Goal: Task Accomplishment & Management: Use online tool/utility

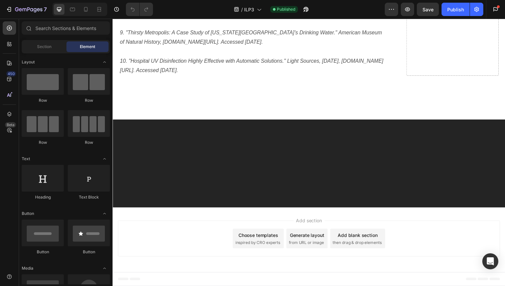
scroll to position [5398, 0]
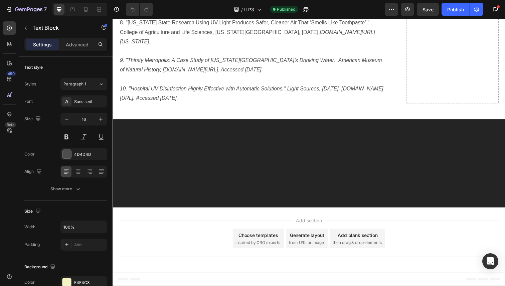
click at [85, 7] on icon at bounding box center [86, 9] width 4 height 5
type input "14"
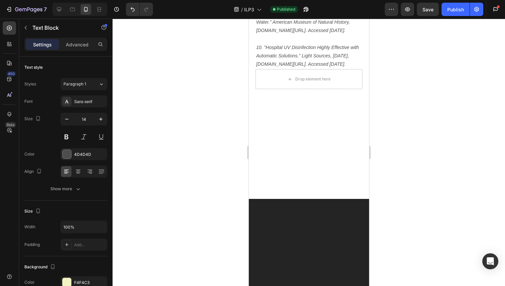
scroll to position [6272, 0]
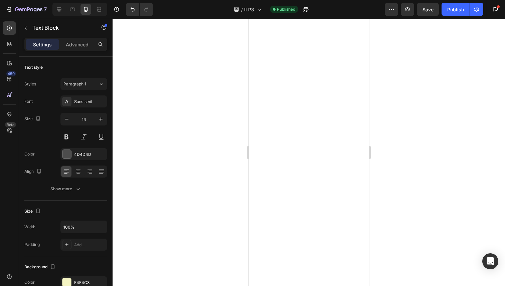
scroll to position [6204, 0]
click at [463, 7] on div "Publish" at bounding box center [455, 9] width 17 height 7
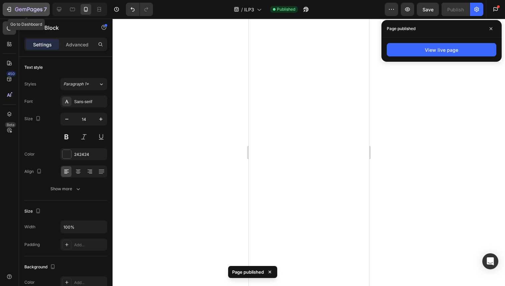
click at [14, 8] on div "7" at bounding box center [26, 9] width 41 height 8
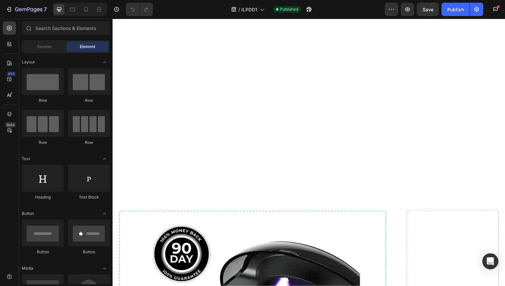
scroll to position [5762, 0]
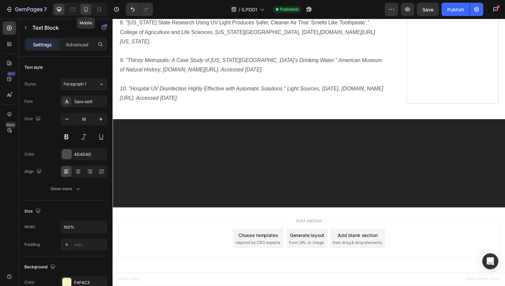
click at [89, 9] on icon at bounding box center [85, 9] width 7 height 7
type input "14"
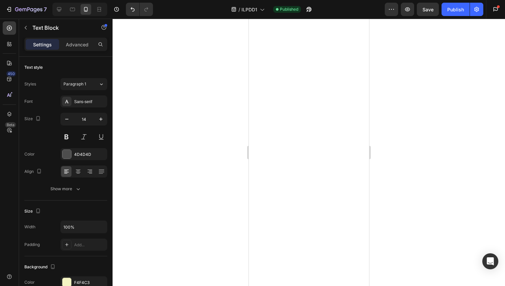
scroll to position [7186, 0]
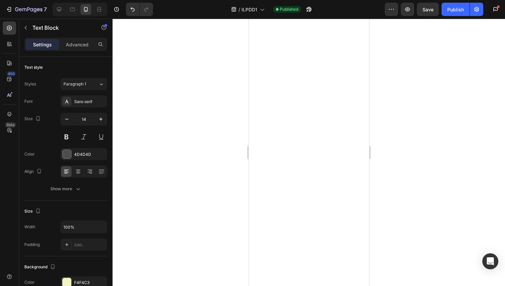
scroll to position [7067, 0]
click at [451, 8] on div "Publish" at bounding box center [455, 9] width 17 height 7
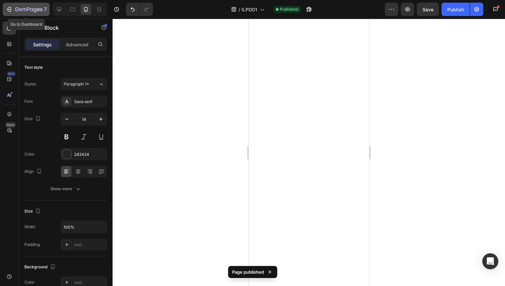
click at [14, 9] on div "7" at bounding box center [26, 9] width 41 height 8
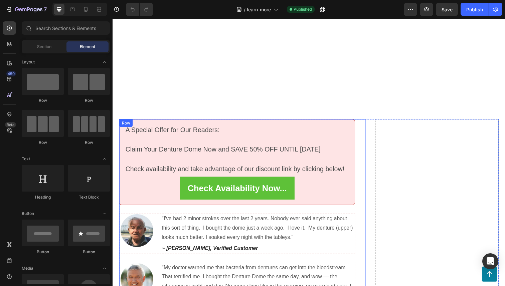
scroll to position [2513, 0]
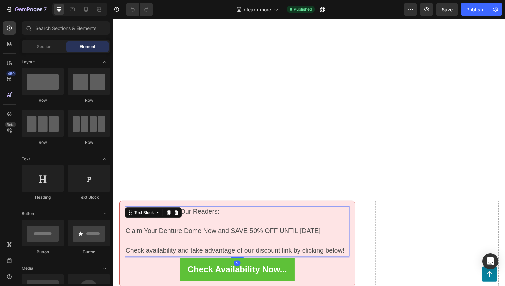
click at [312, 234] on span "Claim Your Denture Dome Now and SAVE 50% OFF UNTIL Sep 27, 2025" at bounding box center [225, 235] width 199 height 7
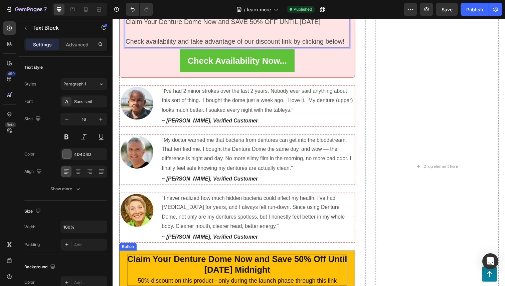
click at [194, 268] on p "Claim Your Denture Dome Now and Save 50% Off Until 27th, September 2025 Midnigh…" at bounding box center [239, 276] width 225 height 32
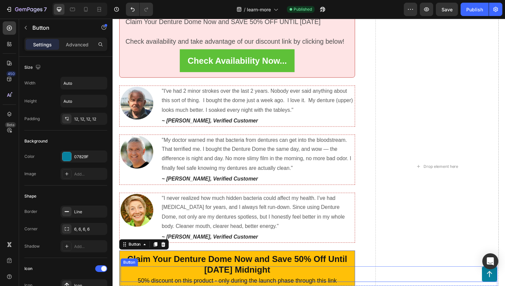
click at [187, 272] on div "Button" at bounding box center [313, 280] width 385 height 16
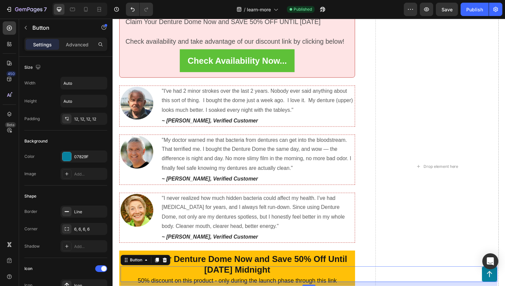
click at [189, 272] on div "Button 12" at bounding box center [313, 280] width 385 height 16
click at [183, 268] on p "Claim Your Denture Dome Now and Save 50% Off Until 27th, September 2025 Midnigh…" at bounding box center [239, 276] width 225 height 32
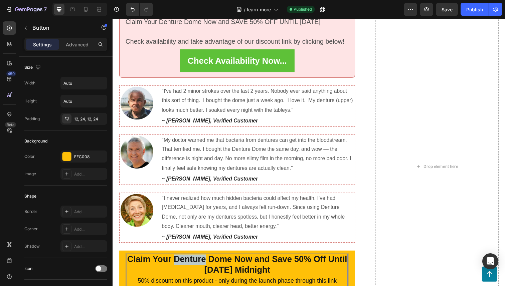
click at [183, 268] on p "Claim Your Denture Dome Now and Save 50% Off Until 27th, September 2025 Midnigh…" at bounding box center [239, 276] width 225 height 32
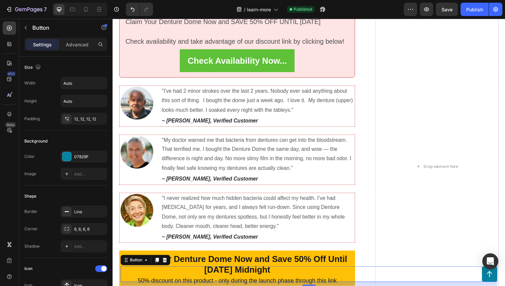
click at [182, 275] on div "Button 12" at bounding box center [313, 280] width 385 height 16
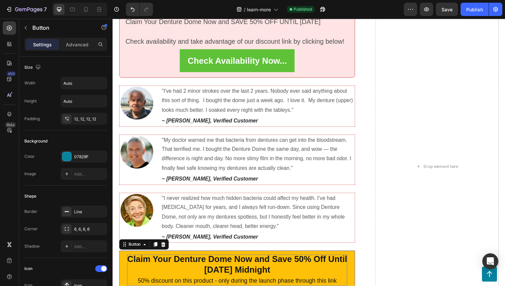
click at [184, 271] on strong "Claim Your Denture Dome Now and Save 50% Off Until 27th, September 2025 Midnight" at bounding box center [240, 269] width 224 height 21
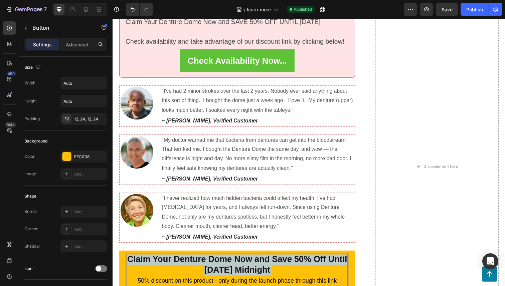
click at [184, 271] on strong "Claim Your Denture Dome Now and Save 50% Off Until 27th, September 2025 Midnight" at bounding box center [240, 269] width 224 height 21
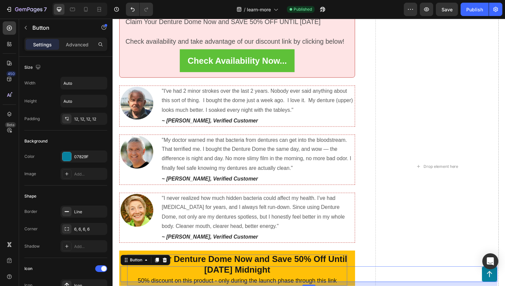
click at [185, 272] on div "Button 12" at bounding box center [313, 280] width 385 height 16
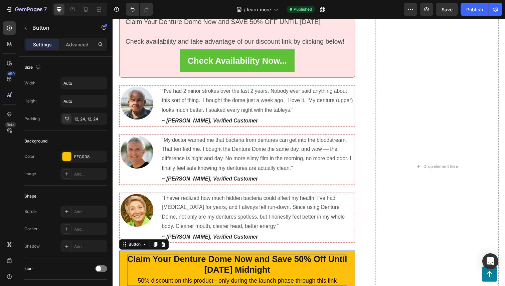
click at [186, 265] on strong "Claim Your Denture Dome Now and Save 50% Off Until 27th, September 2025 Midnight" at bounding box center [240, 269] width 224 height 21
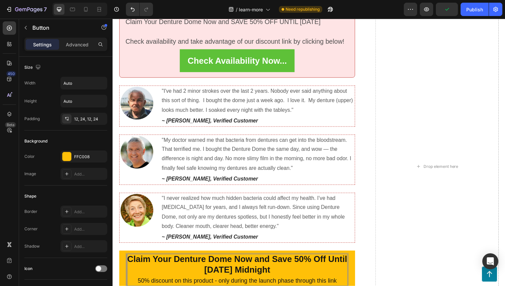
click at [481, 19] on div "Drop element here" at bounding box center [444, 169] width 126 height 357
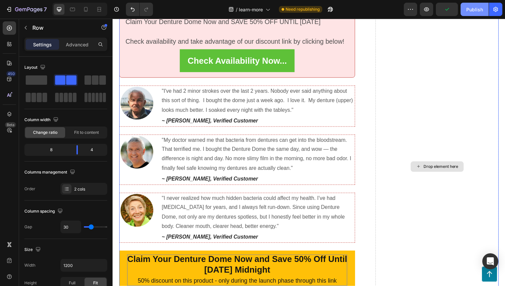
click at [473, 11] on div "Publish" at bounding box center [474, 9] width 17 height 7
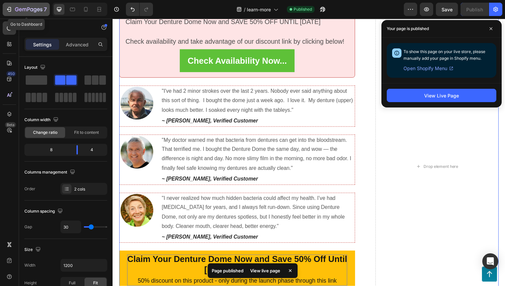
click at [15, 8] on icon "button" at bounding box center [28, 10] width 27 height 6
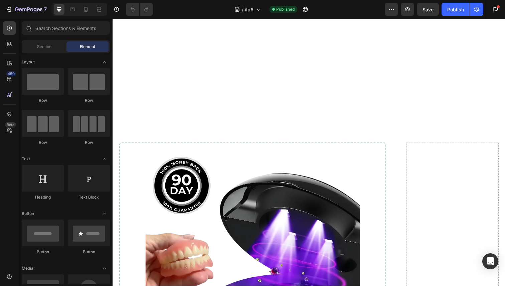
scroll to position [5700, 0]
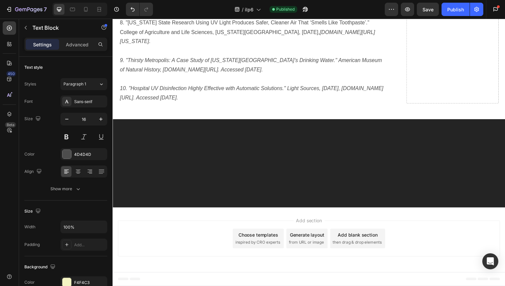
click at [91, 8] on div at bounding box center [79, 9] width 55 height 13
click at [89, 8] on div at bounding box center [85, 9] width 11 height 11
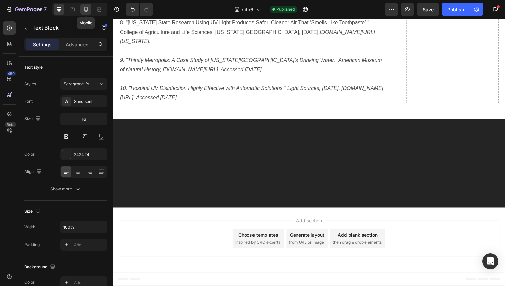
type input "14"
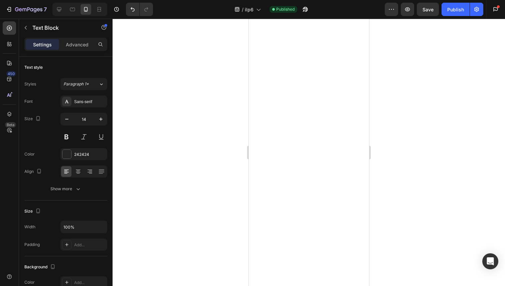
scroll to position [6714, 0]
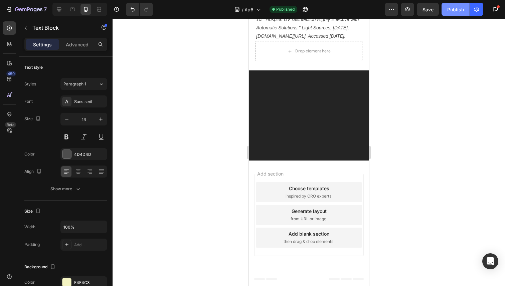
click at [451, 13] on button "Publish" at bounding box center [455, 9] width 28 height 13
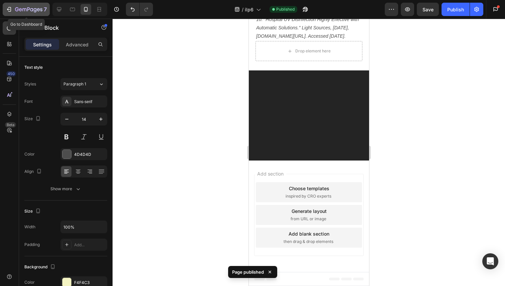
click at [7, 11] on icon "button" at bounding box center [9, 9] width 7 height 7
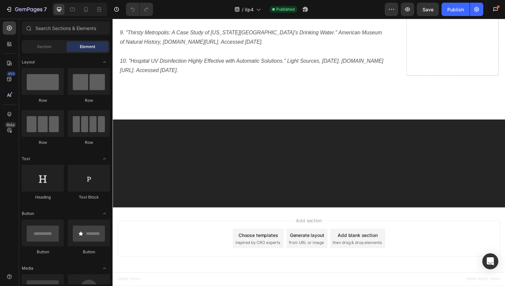
scroll to position [5758, 0]
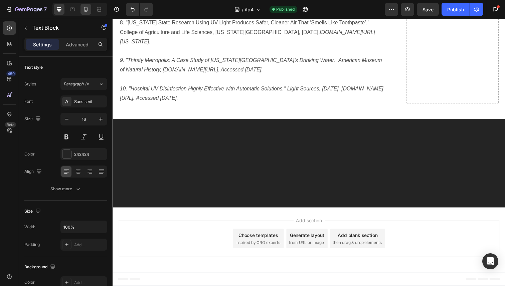
click at [81, 10] on div at bounding box center [85, 9] width 11 height 11
type input "14"
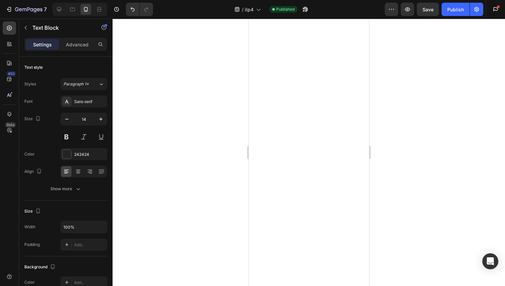
scroll to position [6596, 0]
click at [459, 9] on div "Publish" at bounding box center [455, 9] width 17 height 7
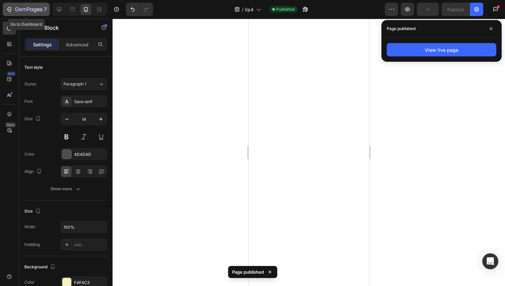
click at [9, 11] on icon "button" at bounding box center [9, 9] width 3 height 5
